Goal: Task Accomplishment & Management: Complete application form

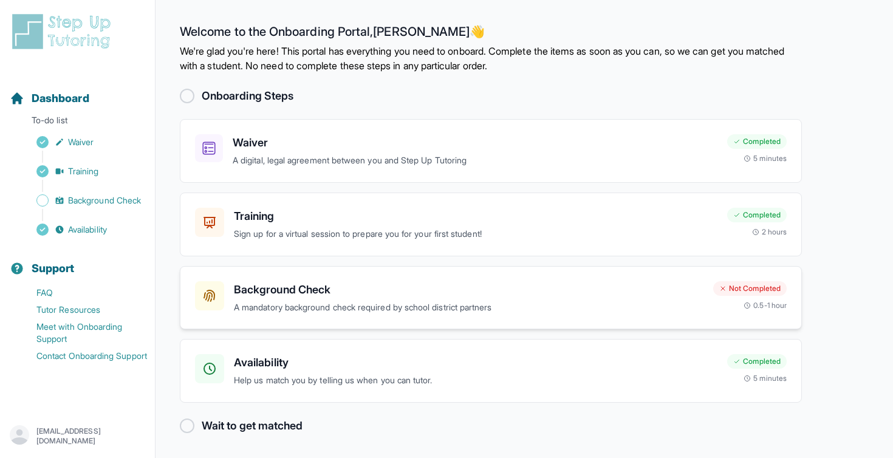
scroll to position [1, 0]
click at [303, 307] on p "A mandatory background check required by school district partners" at bounding box center [469, 307] width 470 height 14
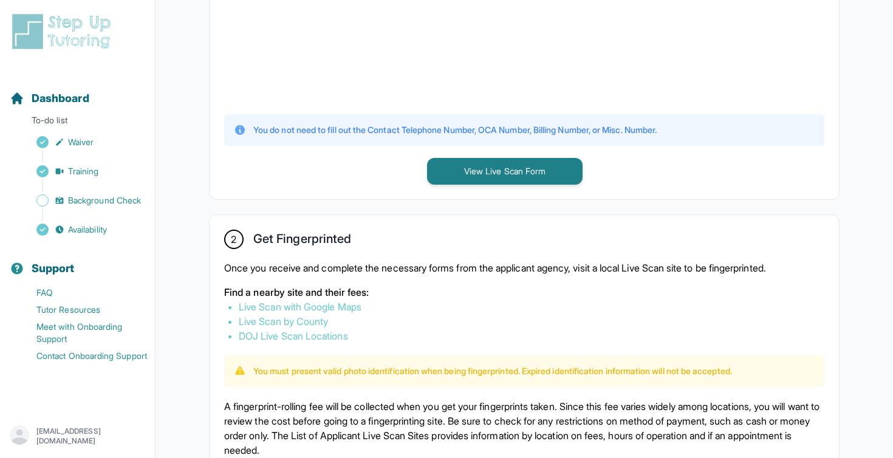
scroll to position [498, 0]
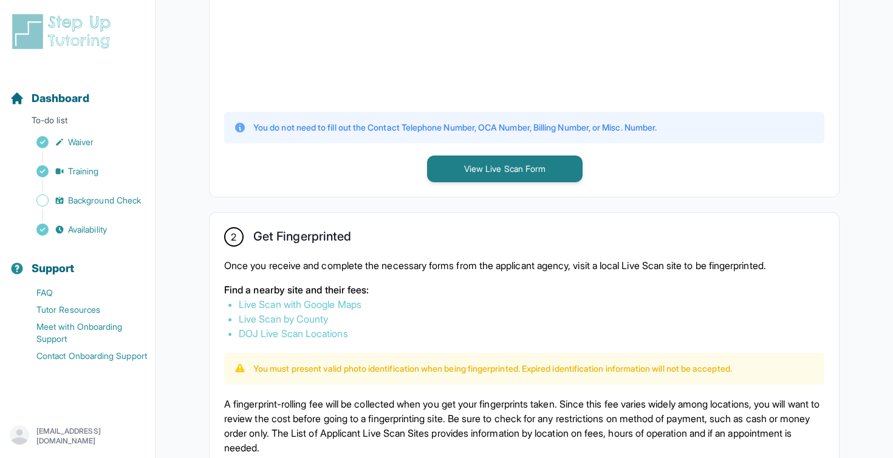
click at [387, 276] on div "Once you receive and complete the necessary forms from the applicant agency, vi…" at bounding box center [524, 299] width 600 height 83
click at [405, 272] on div "Once you receive and complete the necessary forms from the applicant agency, vi…" at bounding box center [524, 299] width 600 height 83
click at [405, 272] on p "Once you receive and complete the necessary forms from the applicant agency, vi…" at bounding box center [524, 265] width 600 height 15
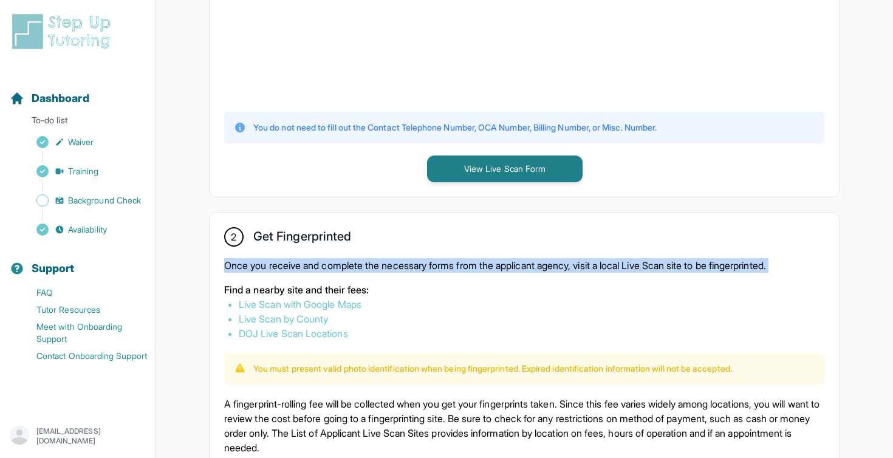
click at [405, 272] on p "Once you receive and complete the necessary forms from the applicant agency, vi…" at bounding box center [524, 265] width 600 height 15
click at [421, 272] on p "Once you receive and complete the necessary forms from the applicant agency, vi…" at bounding box center [524, 265] width 600 height 15
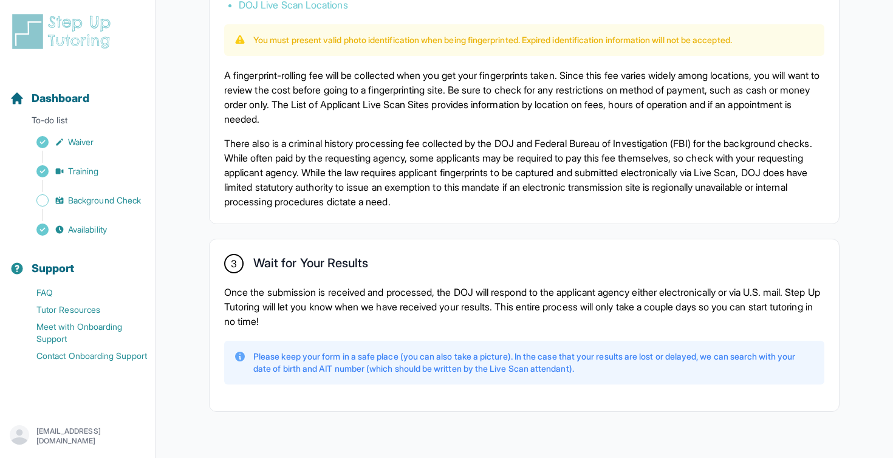
scroll to position [853, 0]
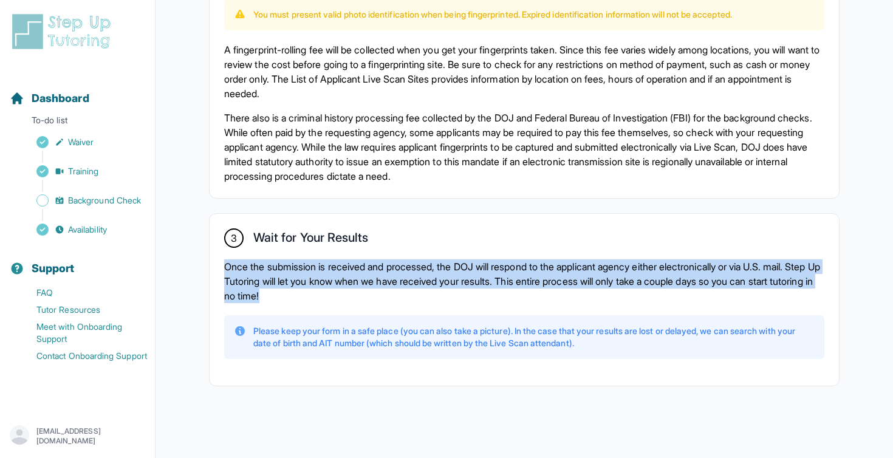
drag, startPoint x: 224, startPoint y: 267, endPoint x: 361, endPoint y: 295, distance: 139.6
click at [361, 295] on p "Once the submission is received and processed, the DOJ will respond to the appl…" at bounding box center [524, 281] width 600 height 44
drag, startPoint x: 361, startPoint y: 295, endPoint x: 215, endPoint y: 261, distance: 150.4
click at [215, 261] on div "3 Wait for Your Results Once the submission is received and processed, the DOJ …" at bounding box center [525, 300] width 630 height 172
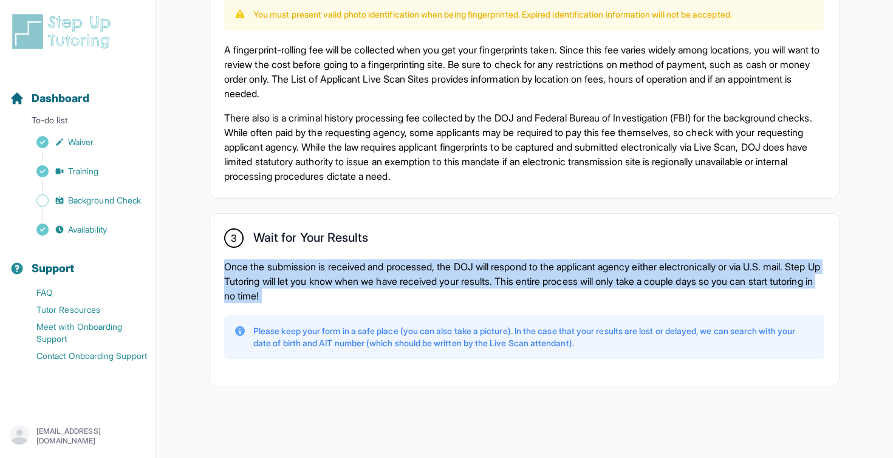
click at [215, 261] on div "3 Wait for Your Results Once the submission is received and processed, the DOJ …" at bounding box center [525, 300] width 630 height 172
drag, startPoint x: 215, startPoint y: 261, endPoint x: 350, endPoint y: 296, distance: 140.0
click at [350, 296] on div "3 Wait for Your Results Once the submission is received and processed, the DOJ …" at bounding box center [525, 300] width 630 height 172
click at [350, 296] on p "Once the submission is received and processed, the DOJ will respond to the appl…" at bounding box center [524, 281] width 600 height 44
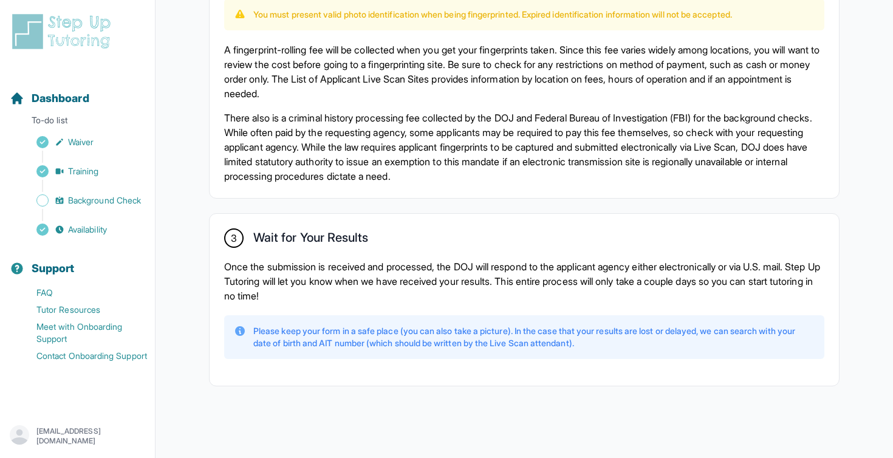
click at [255, 319] on div "Please keep your form in a safe place (you can also take a picture). In the cas…" at bounding box center [524, 337] width 600 height 44
drag, startPoint x: 249, startPoint y: 334, endPoint x: 532, endPoint y: 331, distance: 283.8
click at [532, 331] on div "Please keep your form in a safe place (you can also take a picture). In the cas…" at bounding box center [524, 337] width 581 height 24
click at [532, 331] on p "Please keep your form in a safe place (you can also take a picture). In the cas…" at bounding box center [534, 337] width 562 height 24
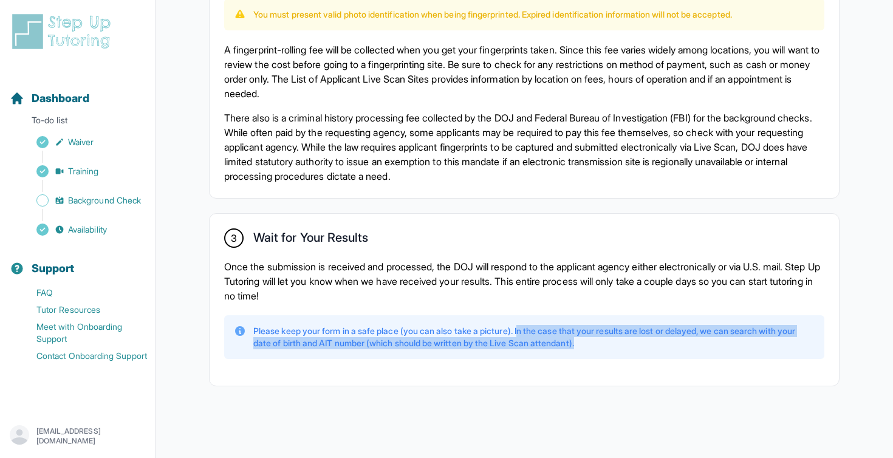
drag, startPoint x: 531, startPoint y: 331, endPoint x: 664, endPoint y: 339, distance: 133.4
click at [664, 339] on p "Please keep your form in a safe place (you can also take a picture). In the cas…" at bounding box center [534, 337] width 562 height 24
drag, startPoint x: 664, startPoint y: 339, endPoint x: 227, endPoint y: 321, distance: 437.9
click at [227, 321] on div "Please keep your form in a safe place (you can also take a picture). In the cas…" at bounding box center [524, 337] width 600 height 44
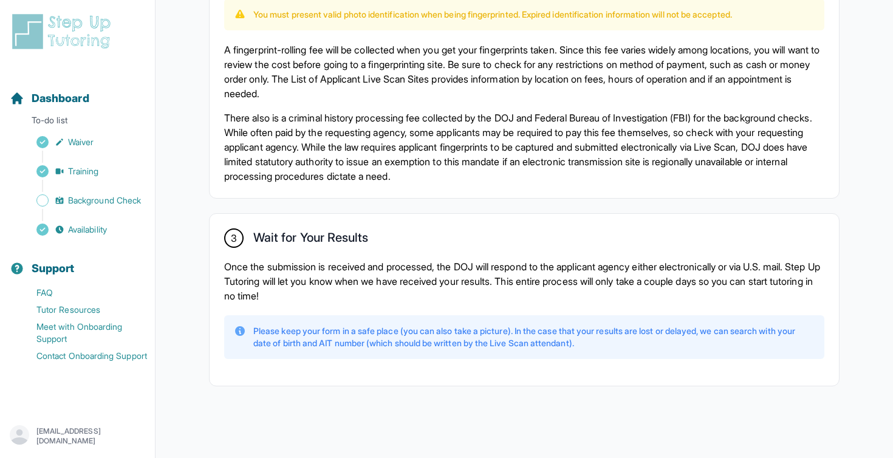
click at [227, 321] on div "Please keep your form in a safe place (you can also take a picture). In the cas…" at bounding box center [524, 337] width 600 height 44
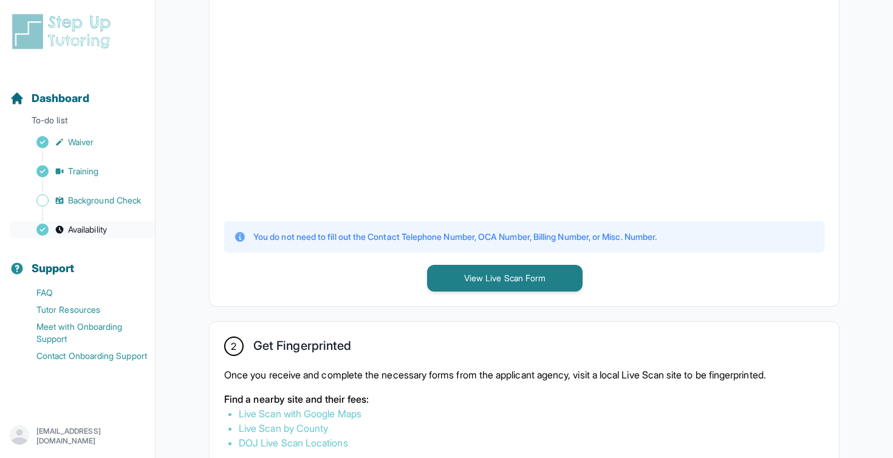
click at [119, 232] on link "Availability" at bounding box center [82, 229] width 145 height 17
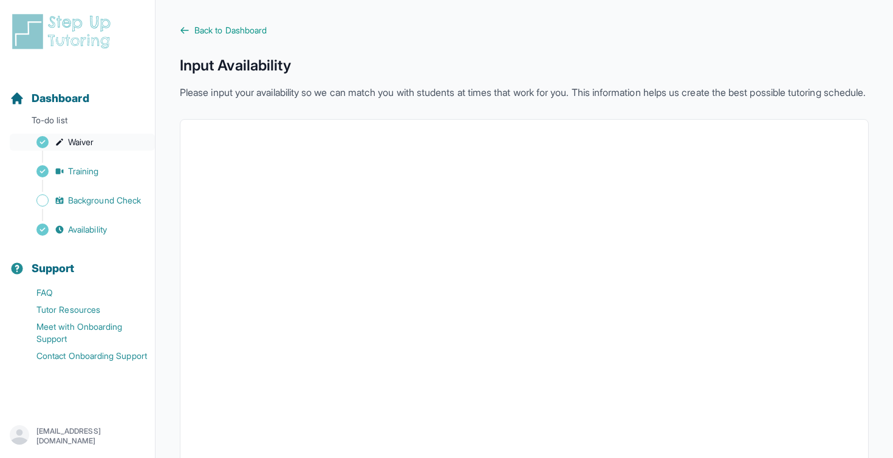
click at [108, 137] on link "Waiver" at bounding box center [82, 142] width 145 height 17
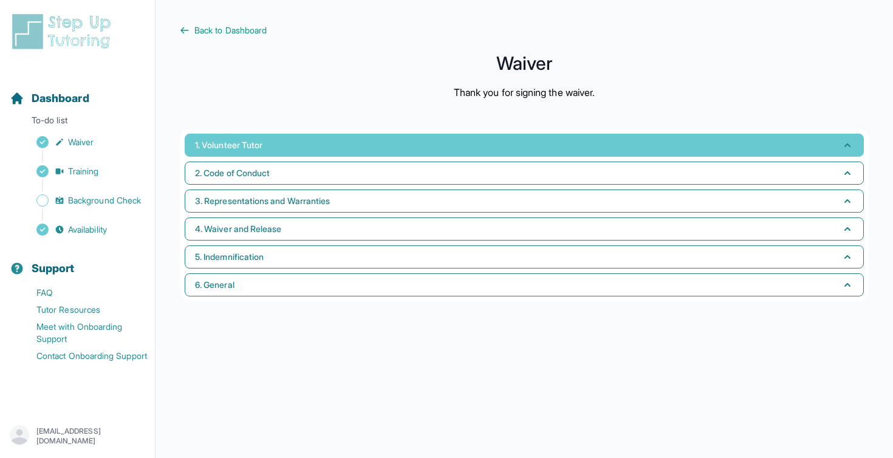
click at [853, 139] on button "1. Volunteer Tutor" at bounding box center [524, 145] width 679 height 23
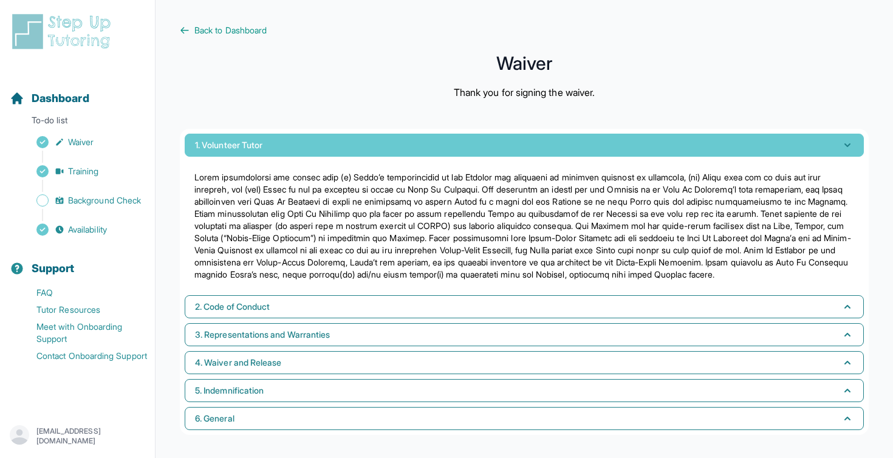
click at [851, 140] on icon "button" at bounding box center [848, 145] width 12 height 12
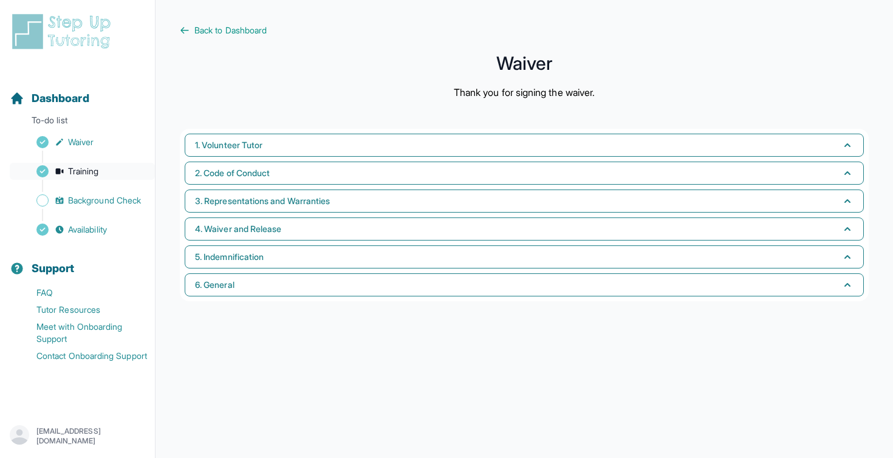
click at [105, 169] on link "Training" at bounding box center [82, 171] width 145 height 17
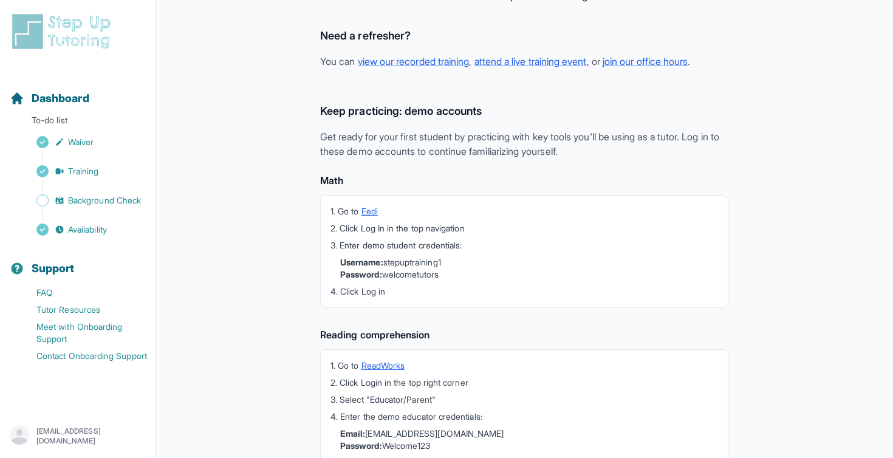
scroll to position [307, 0]
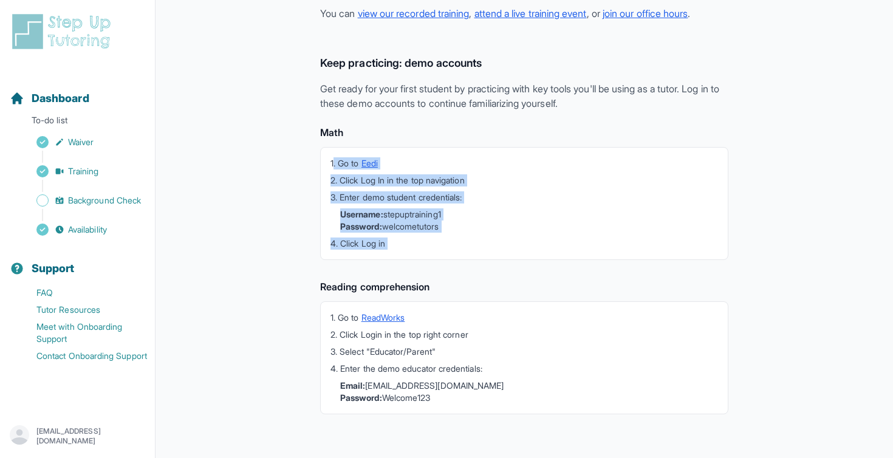
drag, startPoint x: 332, startPoint y: 159, endPoint x: 445, endPoint y: 264, distance: 153.9
click at [445, 264] on div "Keep practicing: demo accounts Get ready for your first student by practicing w…" at bounding box center [524, 244] width 408 height 379
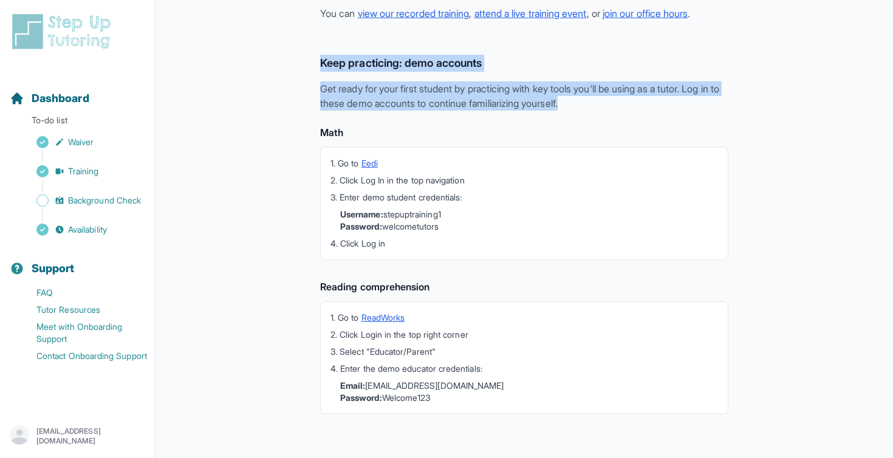
drag, startPoint x: 323, startPoint y: 54, endPoint x: 609, endPoint y: 106, distance: 291.0
click at [610, 107] on div "You've completed the training! Need a refresher? You can view our recorded trai…" at bounding box center [524, 105] width 689 height 658
click at [609, 106] on p "Get ready for your first student by practicing with key tools you'll be using a…" at bounding box center [524, 95] width 408 height 29
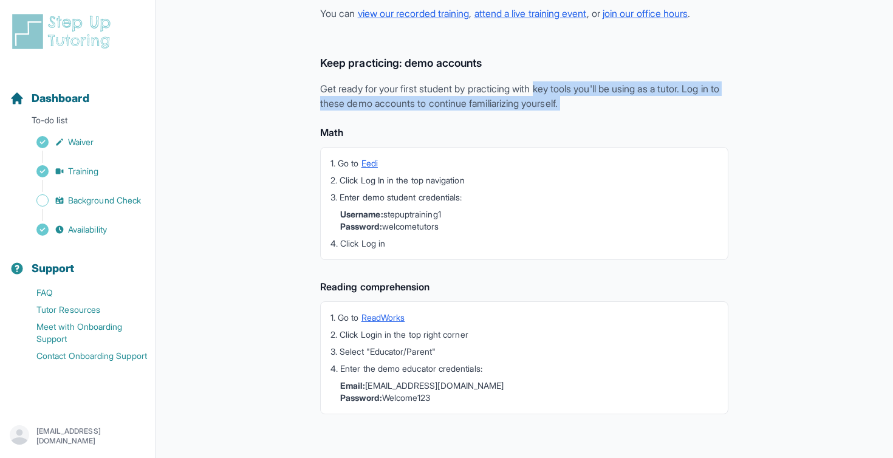
drag, startPoint x: 609, startPoint y: 106, endPoint x: 558, endPoint y: 86, distance: 54.5
click at [559, 86] on p "Get ready for your first student by practicing with key tools you'll be using a…" at bounding box center [524, 95] width 408 height 29
click at [558, 86] on p "Get ready for your first student by practicing with key tools you'll be using a…" at bounding box center [524, 95] width 408 height 29
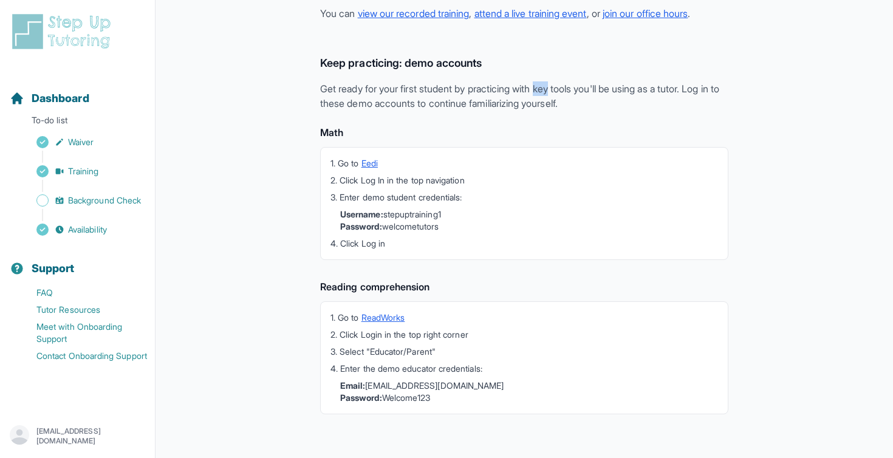
click at [558, 86] on p "Get ready for your first student by practicing with key tools you'll be using a…" at bounding box center [524, 95] width 408 height 29
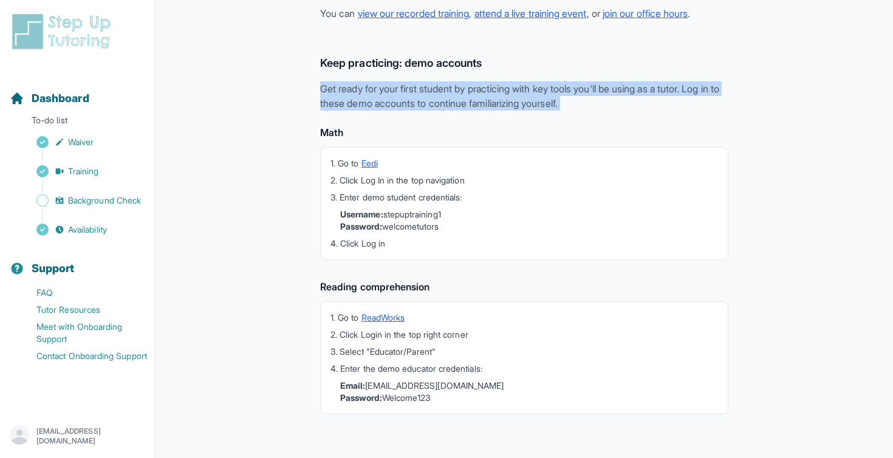
click at [558, 86] on p "Get ready for your first student by practicing with key tools you'll be using a…" at bounding box center [524, 95] width 408 height 29
click at [543, 94] on p "Get ready for your first student by practicing with key tools you'll be using a…" at bounding box center [524, 95] width 408 height 29
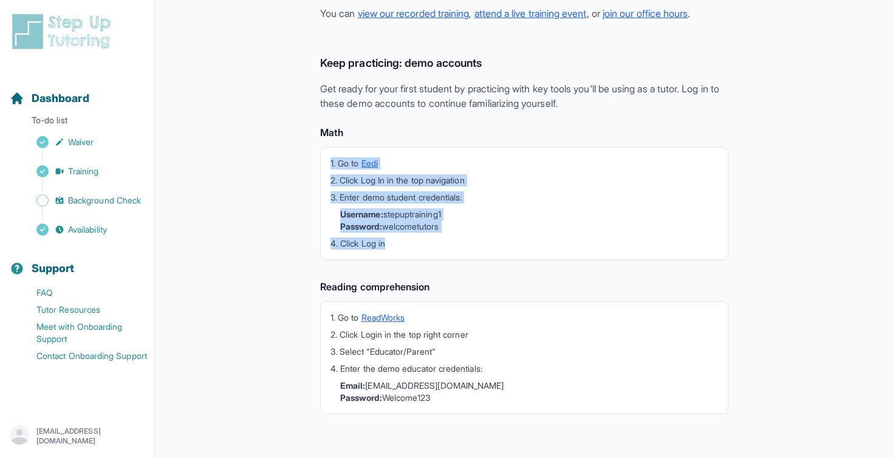
drag, startPoint x: 330, startPoint y: 167, endPoint x: 410, endPoint y: 241, distance: 109.6
click at [411, 242] on div "1. Go to Eedi 2. Click Log In in the top navigation 3. Enter demo student crede…" at bounding box center [524, 203] width 408 height 113
click at [410, 241] on li "4. Click Log in" at bounding box center [525, 244] width 388 height 12
drag, startPoint x: 328, startPoint y: 318, endPoint x: 446, endPoint y: 397, distance: 141.9
click at [448, 397] on div "1. Go to ReadWorks 2. Click Login in the top right corner 3. Select "Educator/P…" at bounding box center [524, 357] width 408 height 113
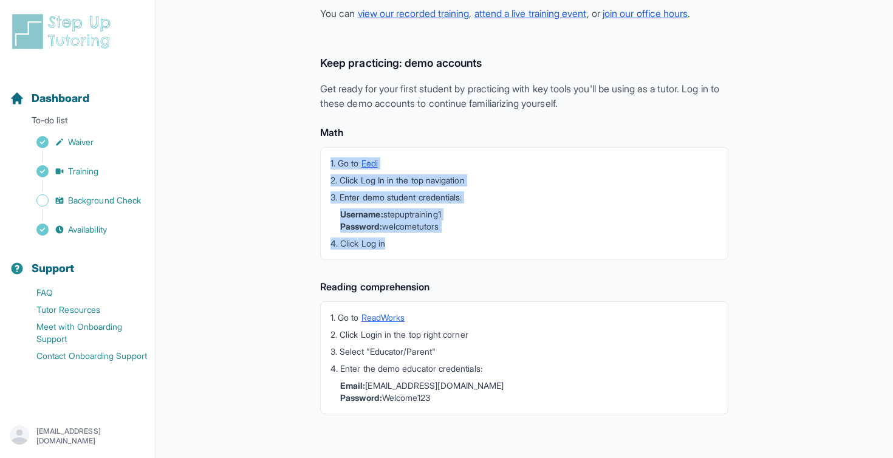
click at [446, 397] on li "Email: [EMAIL_ADDRESS][DOMAIN_NAME] Password: Welcome123" at bounding box center [529, 392] width 378 height 24
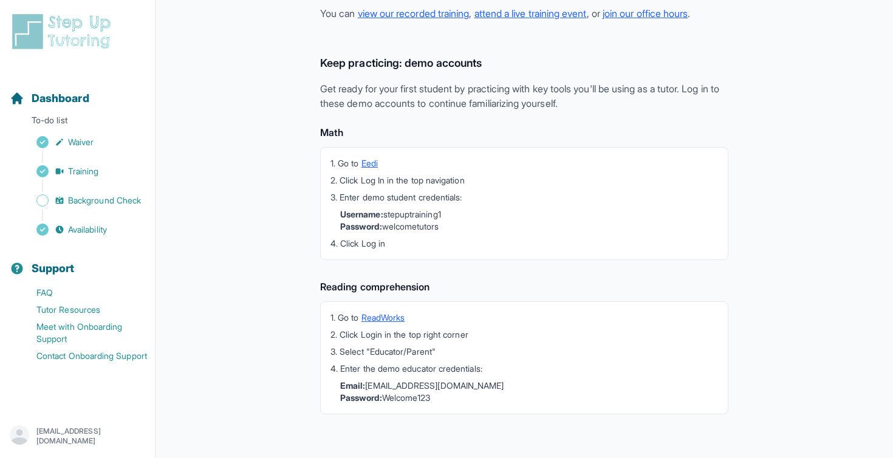
click at [428, 285] on h4 "Reading comprehension" at bounding box center [524, 287] width 408 height 15
click at [461, 285] on h4 "Reading comprehension" at bounding box center [524, 287] width 408 height 15
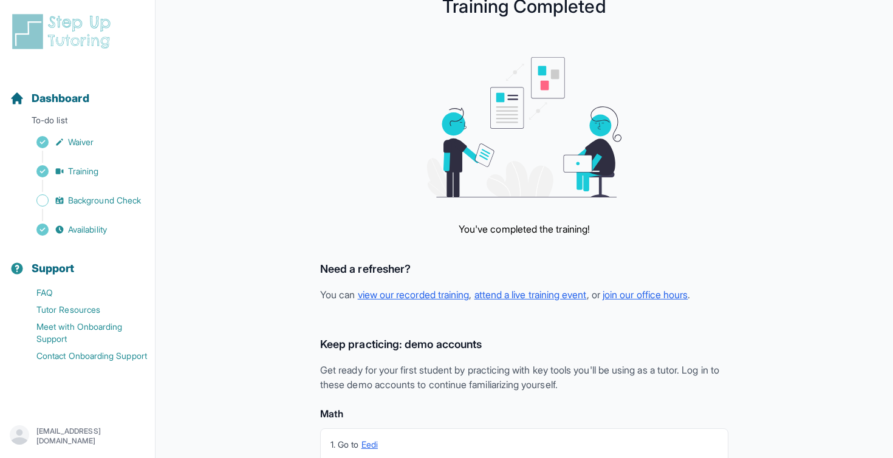
scroll to position [0, 0]
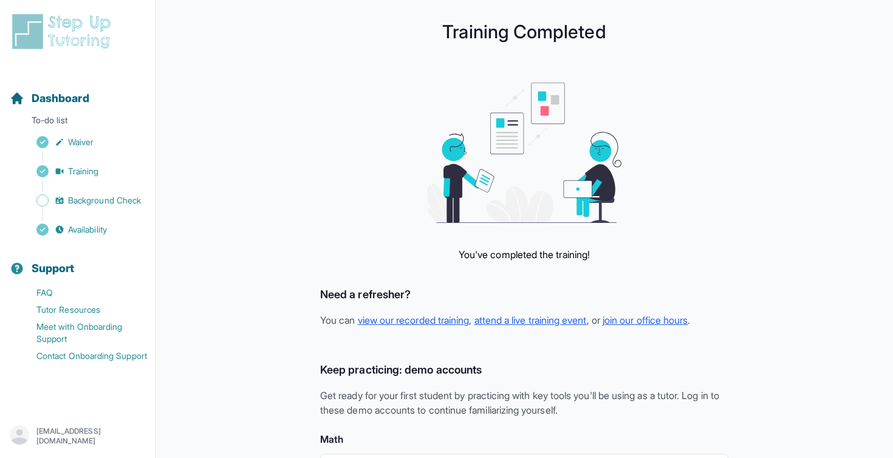
click at [101, 211] on div "Sidebar" at bounding box center [80, 215] width 140 height 12
click at [107, 230] on span "Availability" at bounding box center [87, 230] width 39 height 12
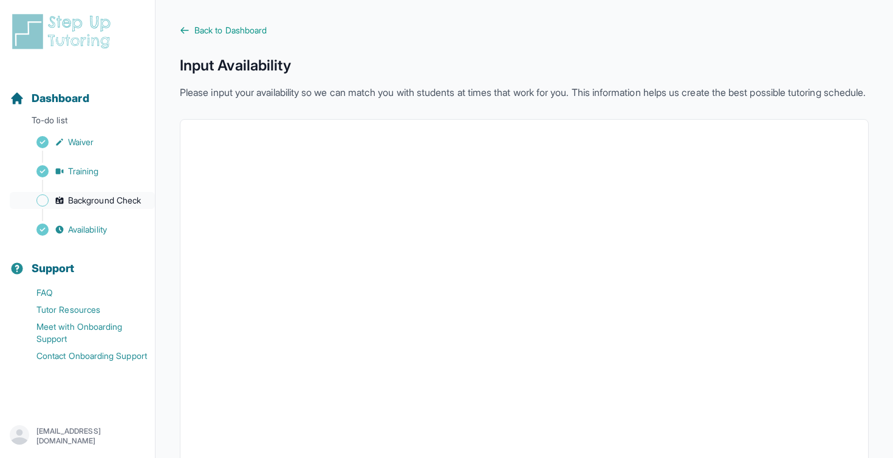
click at [126, 197] on span "Background Check" at bounding box center [104, 200] width 73 height 12
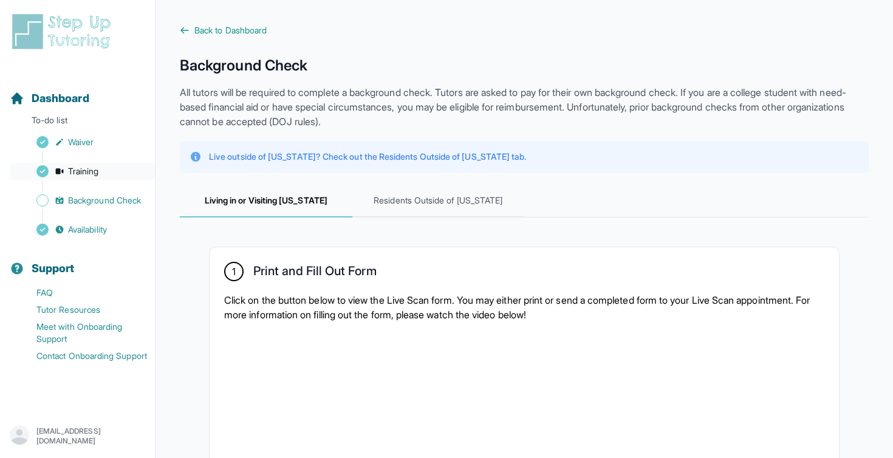
click at [128, 166] on link "Training" at bounding box center [82, 171] width 145 height 17
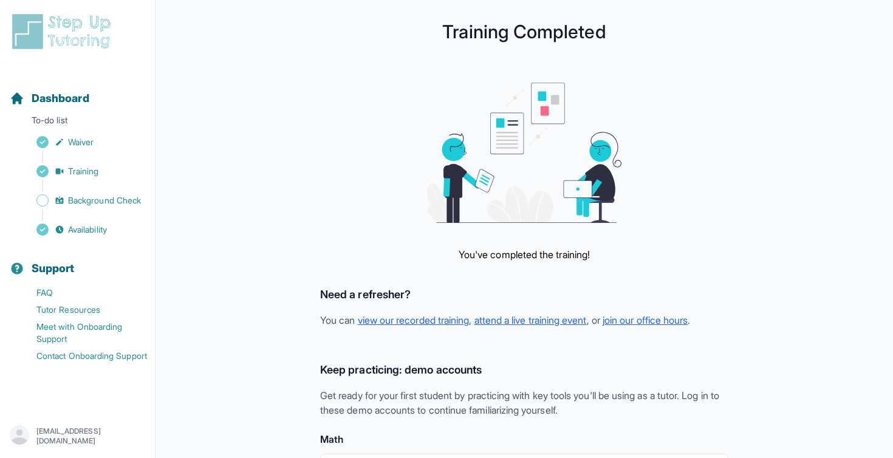
click at [232, 297] on div "You've completed the training! Need a refresher? You can view our recorded trai…" at bounding box center [524, 412] width 689 height 658
click at [239, 150] on div "You've completed the training! Need a refresher? You can view our recorded trai…" at bounding box center [524, 412] width 689 height 658
